Goal: Obtain resource: Download file/media

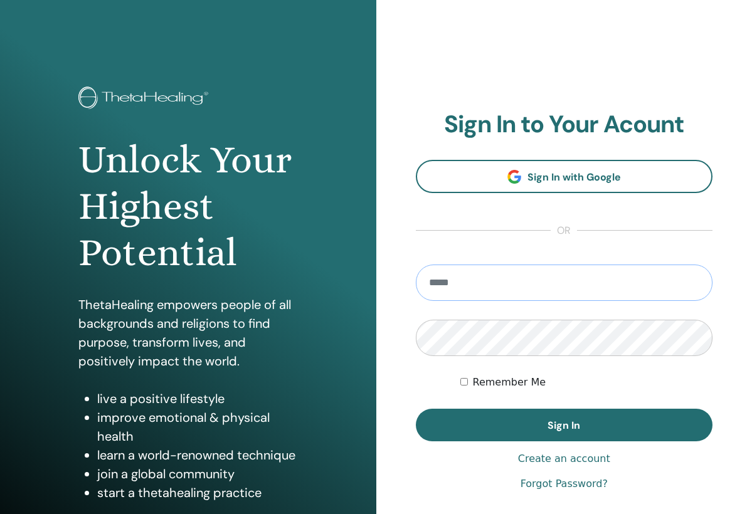
type input "**********"
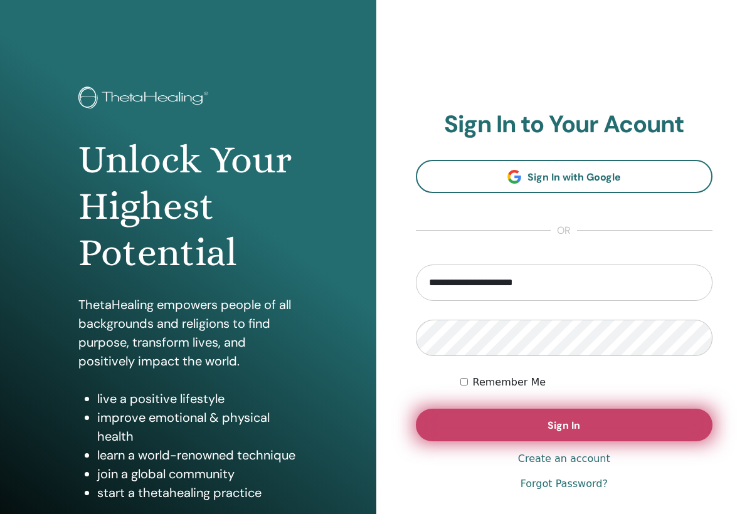
click at [499, 423] on button "Sign In" at bounding box center [564, 425] width 297 height 33
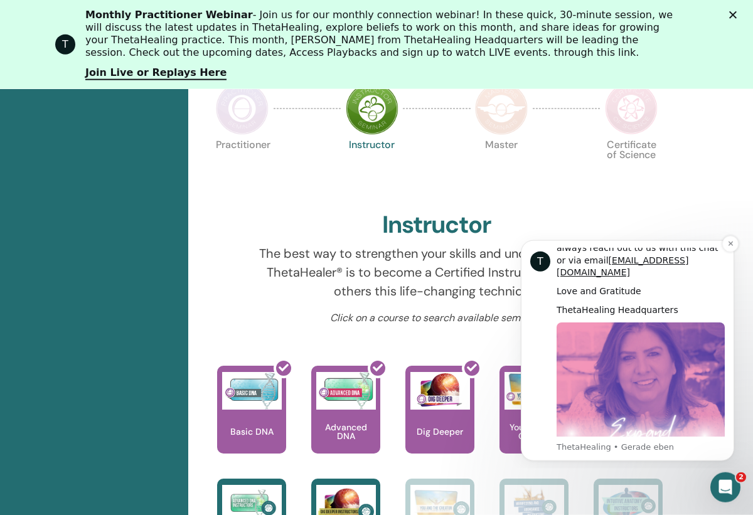
scroll to position [621, 0]
click at [727, 241] on icon "Dismiss notification" at bounding box center [730, 243] width 7 height 7
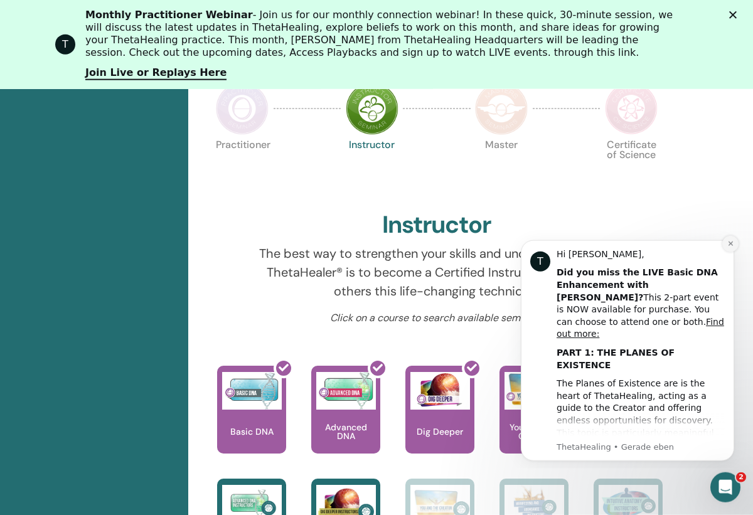
click at [726, 240] on button "Dismiss notification" at bounding box center [730, 243] width 16 height 16
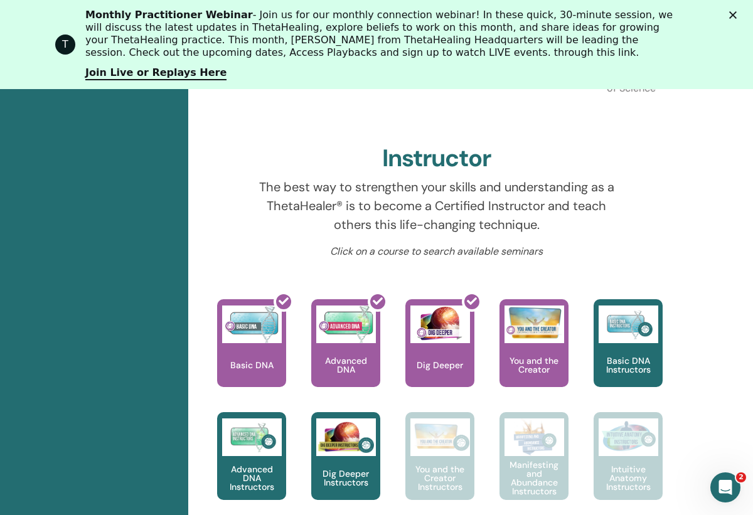
scroll to position [399, 0]
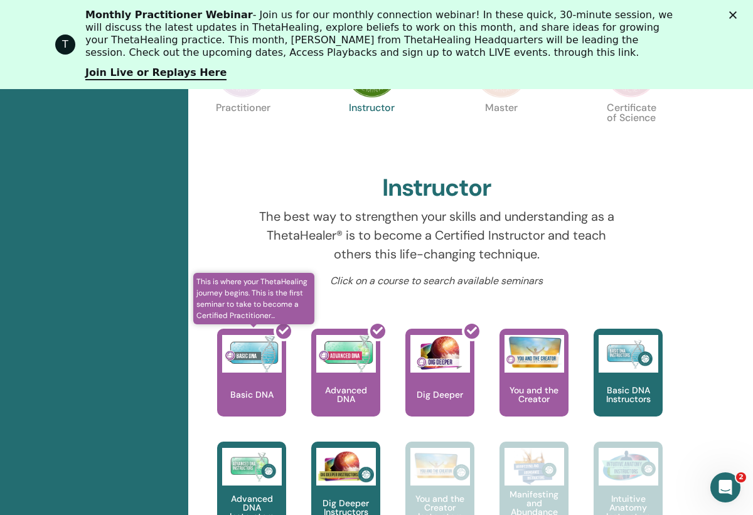
click at [251, 373] on div at bounding box center [259, 377] width 69 height 113
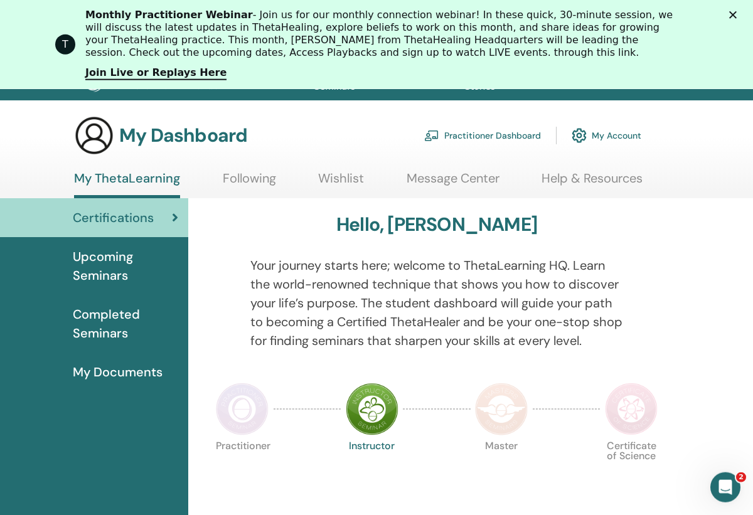
scroll to position [31, 0]
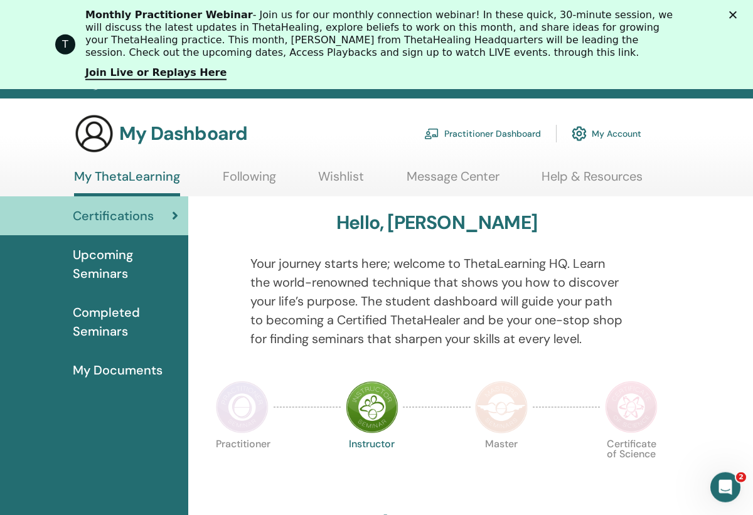
click at [98, 369] on span "My Documents" at bounding box center [118, 370] width 90 height 19
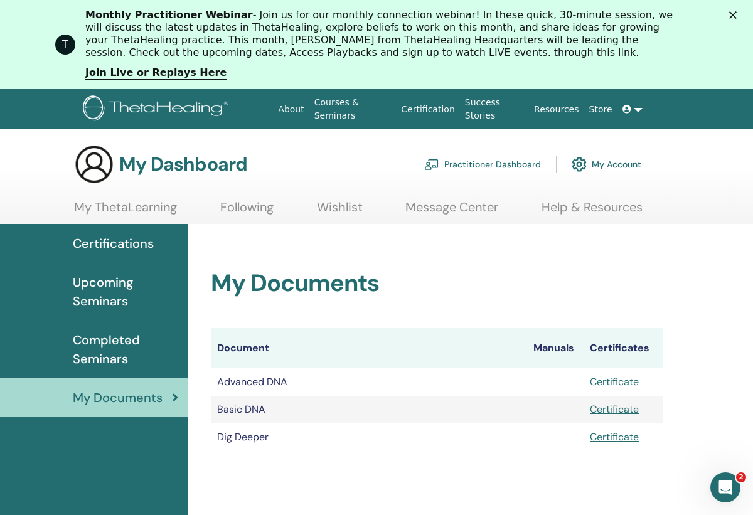
click at [628, 406] on link "Certificate" at bounding box center [614, 409] width 49 height 13
click at [615, 381] on link "Certificate" at bounding box center [614, 381] width 49 height 13
click at [605, 436] on link "Certificate" at bounding box center [614, 436] width 49 height 13
click at [613, 163] on link "My Account" at bounding box center [606, 165] width 70 height 28
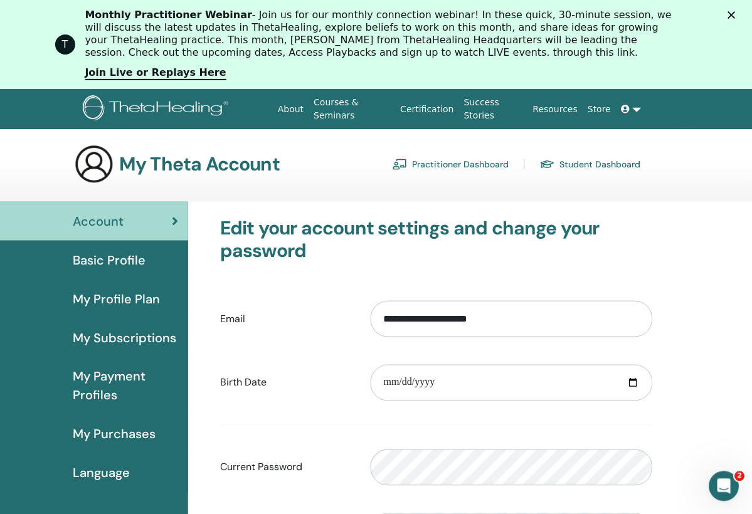
click at [639, 25] on div "Monthly Practitioner Webinar - Join us for our monthly connection webinar! In t…" at bounding box center [381, 34] width 592 height 50
click at [637, 108] on link at bounding box center [631, 109] width 30 height 23
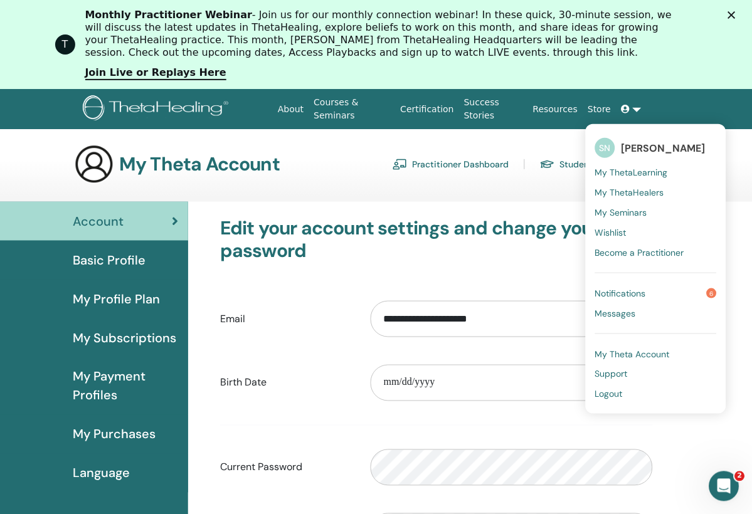
click at [611, 393] on span "Logout" at bounding box center [609, 394] width 28 height 11
